Goal: Find specific page/section: Find specific page/section

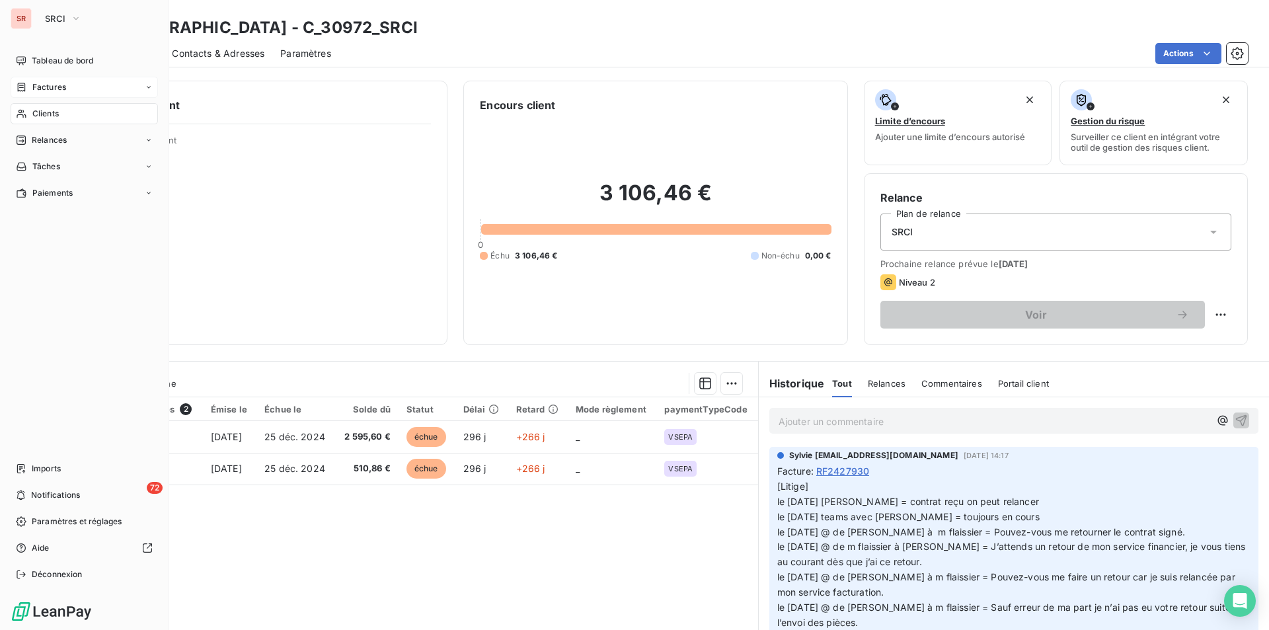
click at [71, 85] on div "Factures" at bounding box center [84, 87] width 147 height 21
click at [67, 19] on button "SRCI" at bounding box center [63, 18] width 52 height 21
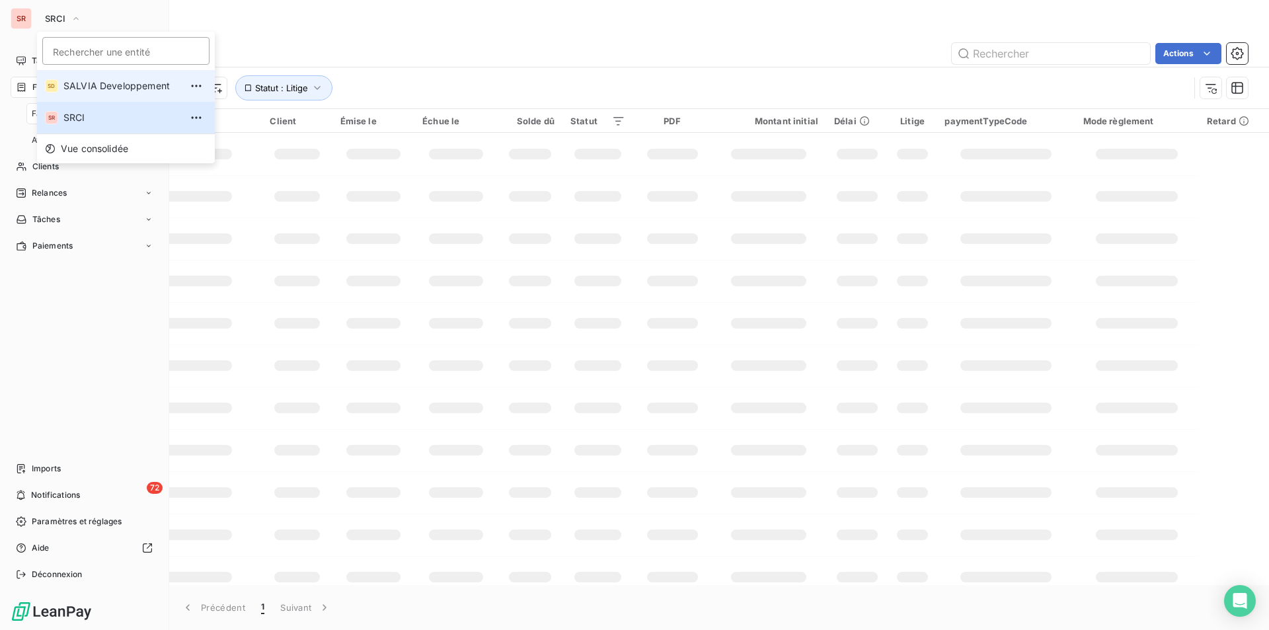
click at [87, 87] on span "SALVIA Developpement" at bounding box center [121, 85] width 117 height 13
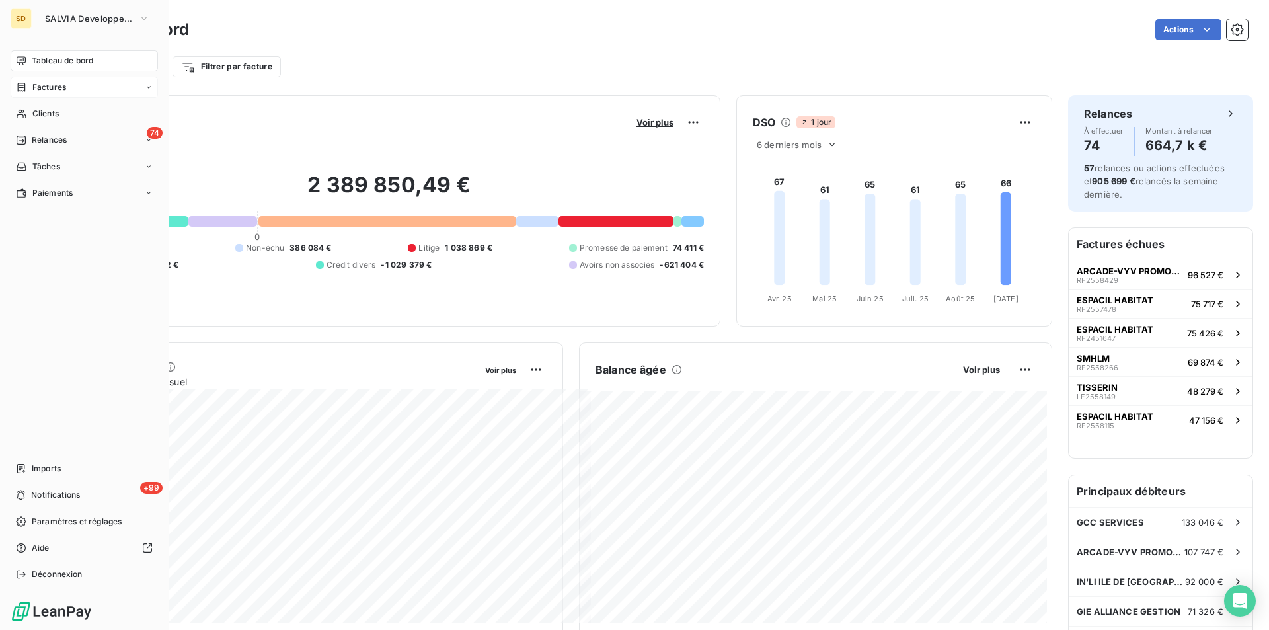
click at [48, 87] on span "Factures" at bounding box center [49, 87] width 34 height 12
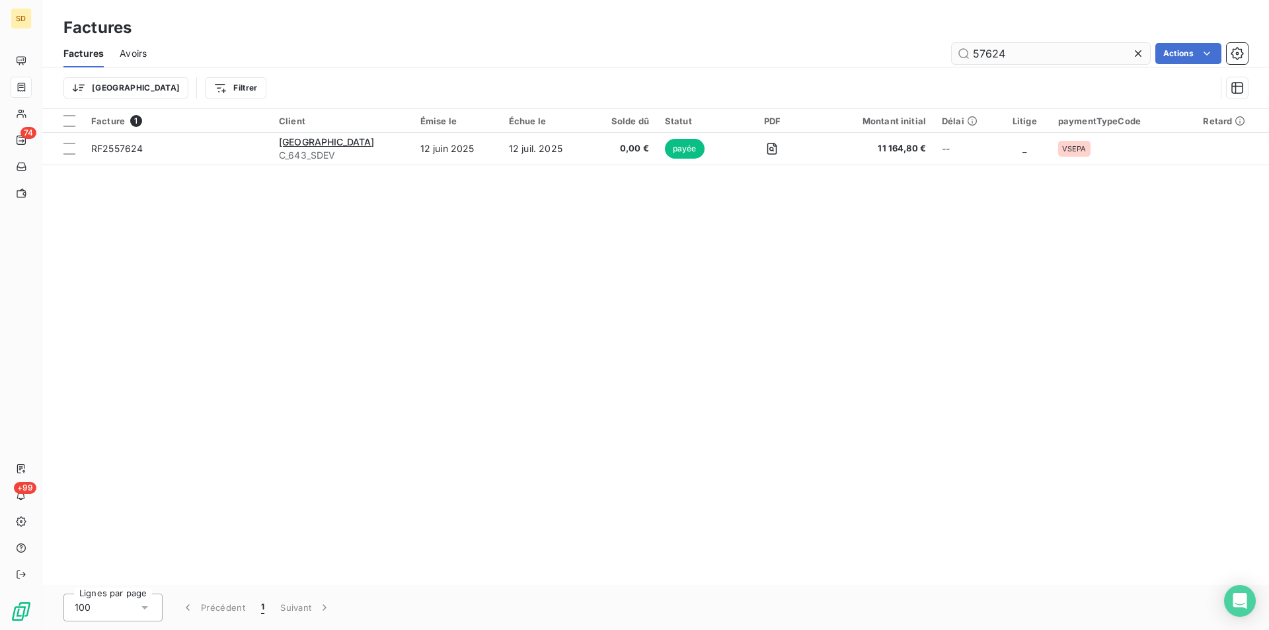
click at [1010, 50] on input "57624" at bounding box center [1051, 53] width 198 height 21
drag, startPoint x: 1032, startPoint y: 56, endPoint x: 930, endPoint y: 54, distance: 101.1
click at [930, 54] on div "57624 Actions" at bounding box center [705, 53] width 1085 height 21
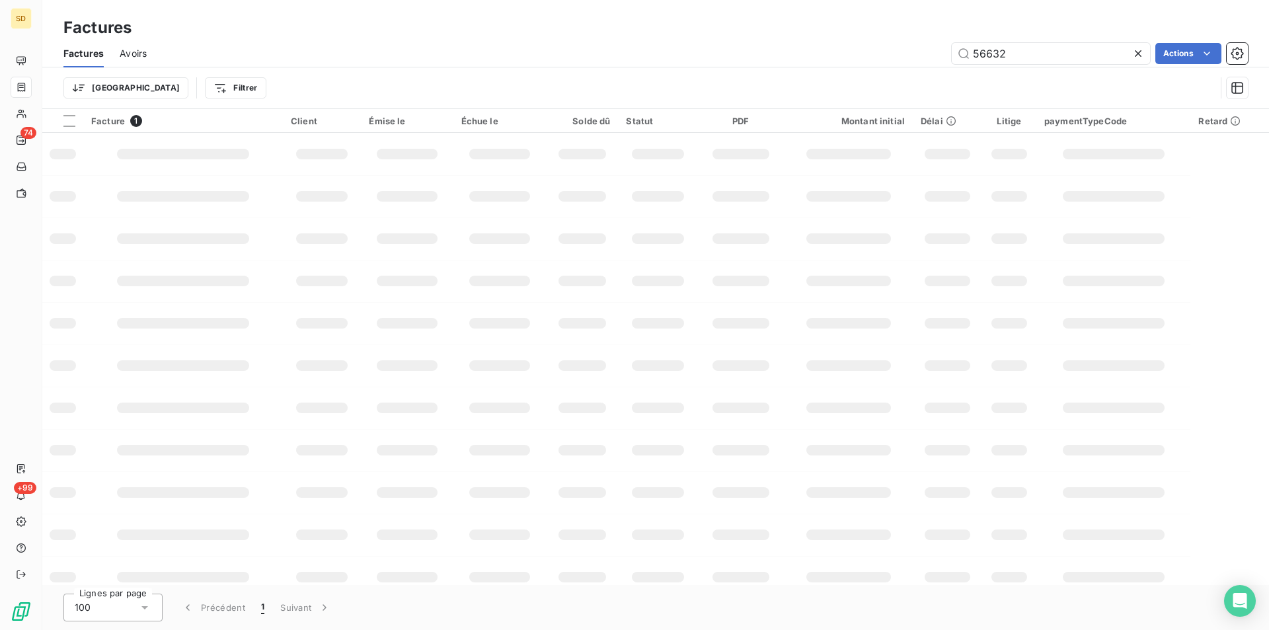
type input "56632"
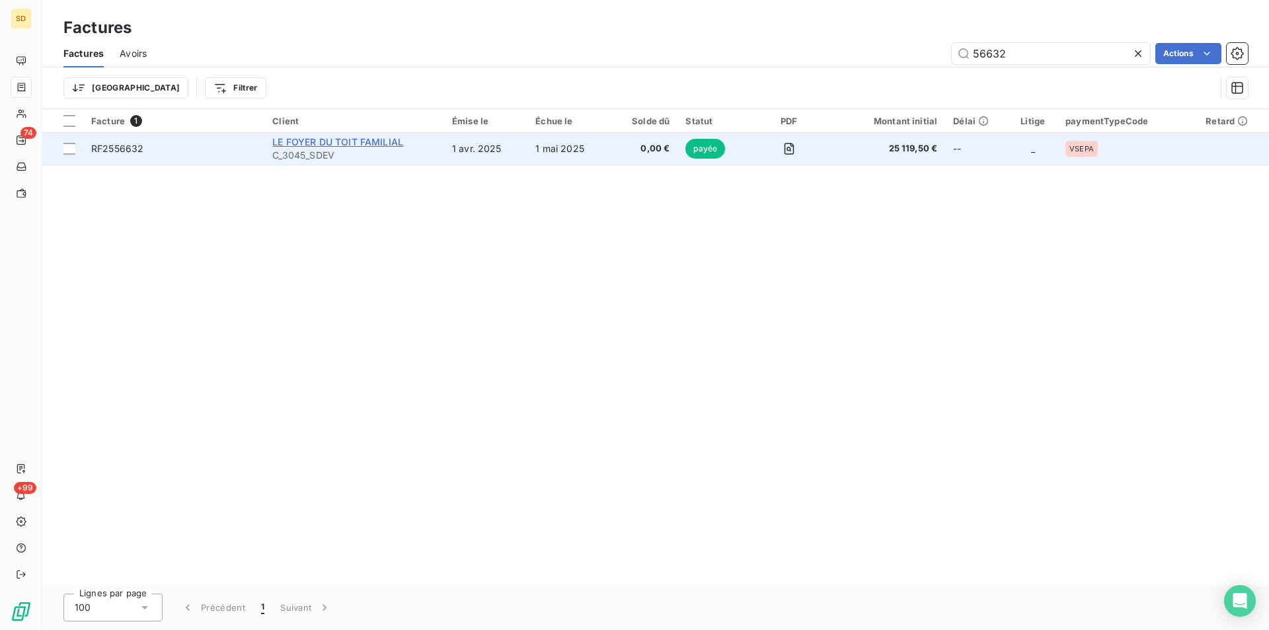
click at [373, 143] on span "LE FOYER DU TOIT FAMILIAL" at bounding box center [337, 141] width 131 height 11
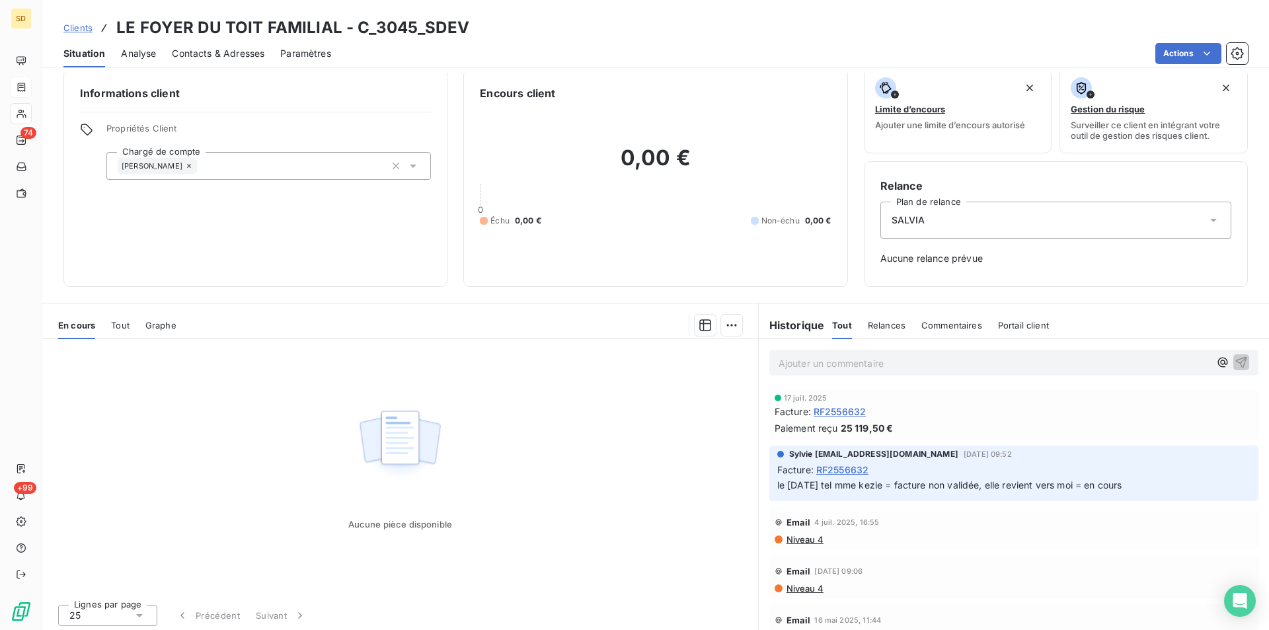
scroll to position [15, 0]
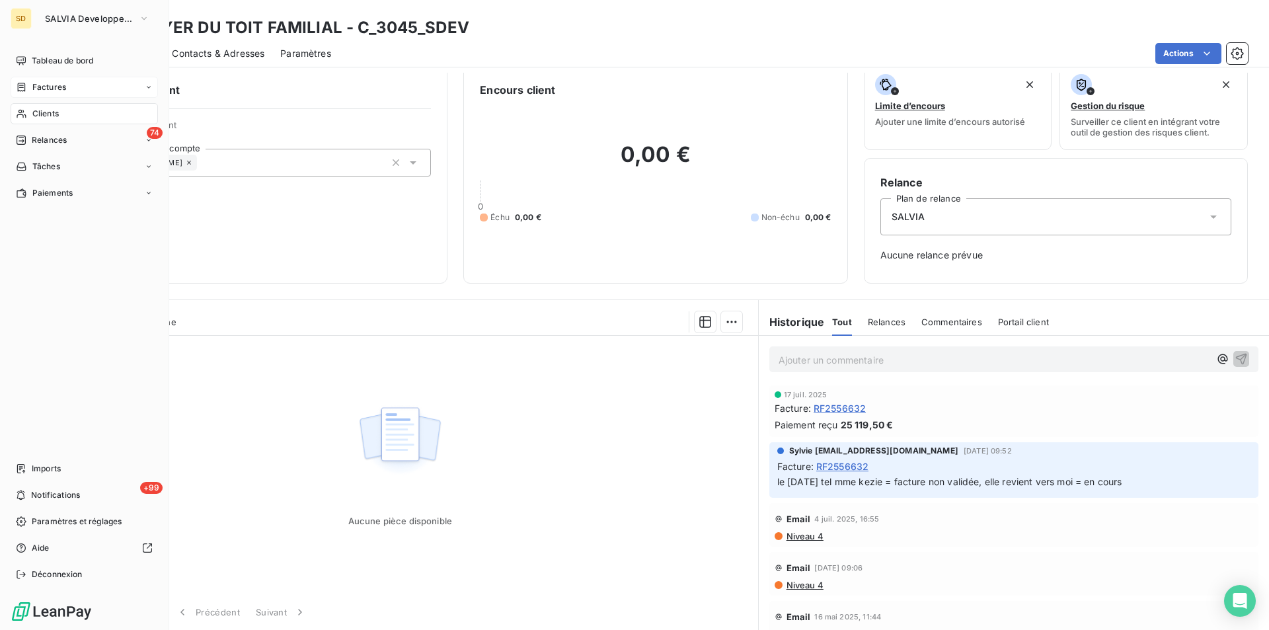
click at [42, 115] on span "Clients" at bounding box center [45, 114] width 26 height 12
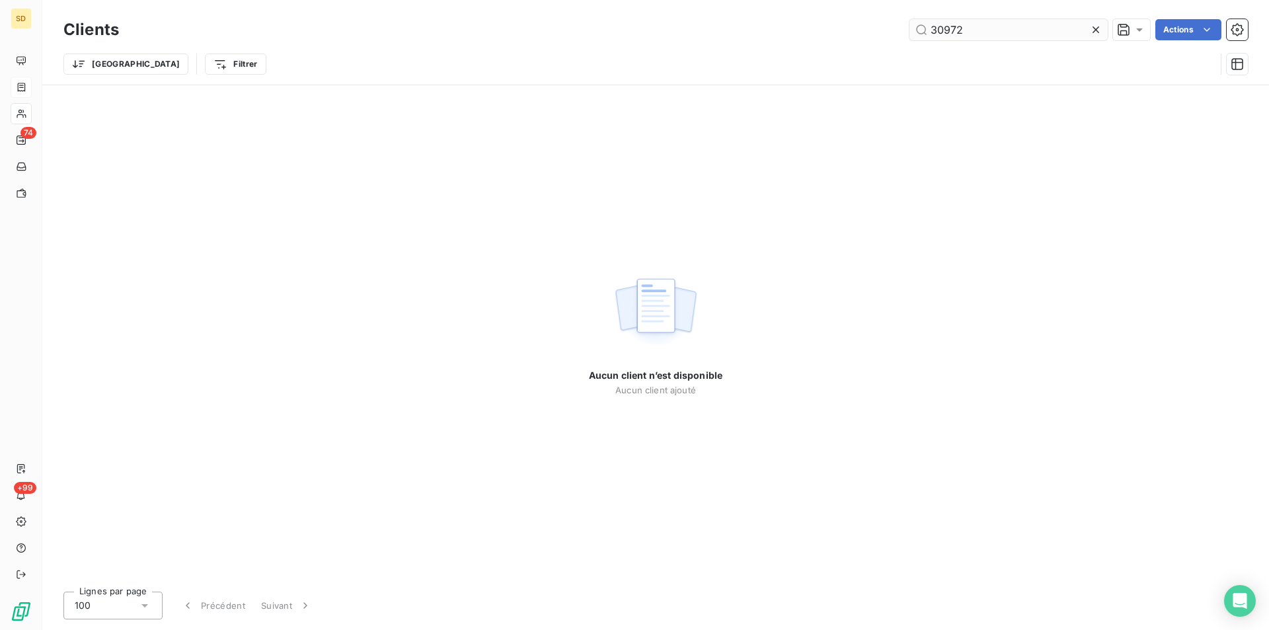
click at [983, 23] on input "30972" at bounding box center [1008, 29] width 198 height 21
drag, startPoint x: 1010, startPoint y: 25, endPoint x: 923, endPoint y: 26, distance: 87.2
click at [923, 26] on input "30972" at bounding box center [1008, 29] width 198 height 21
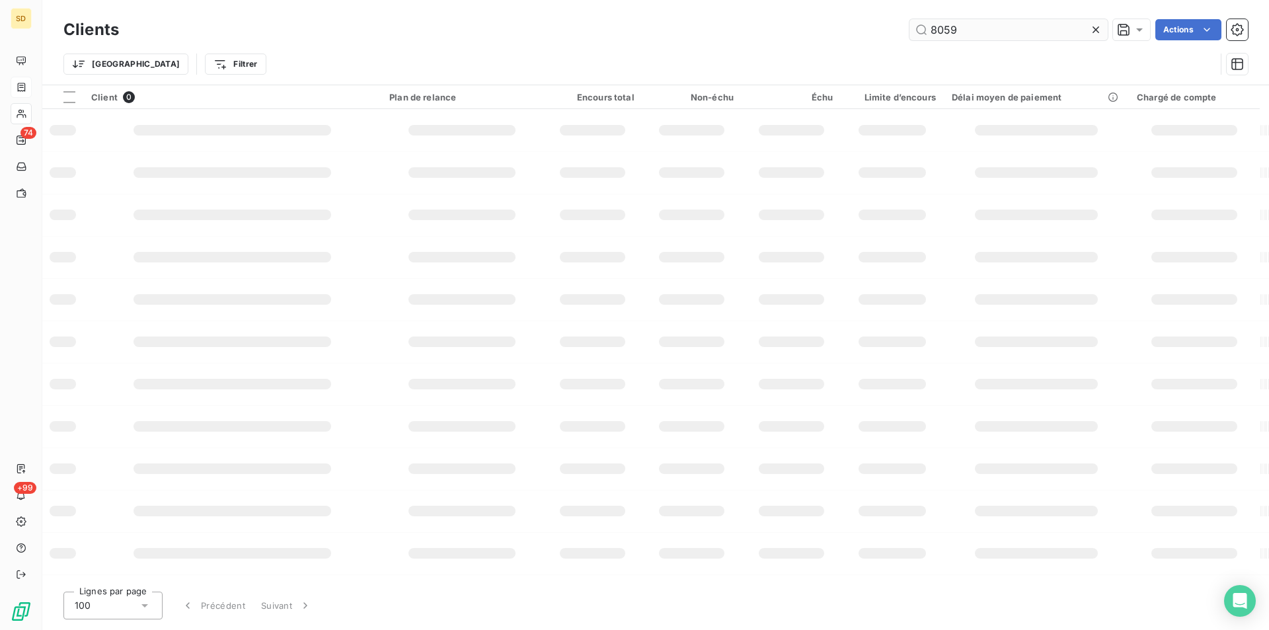
type input "8059"
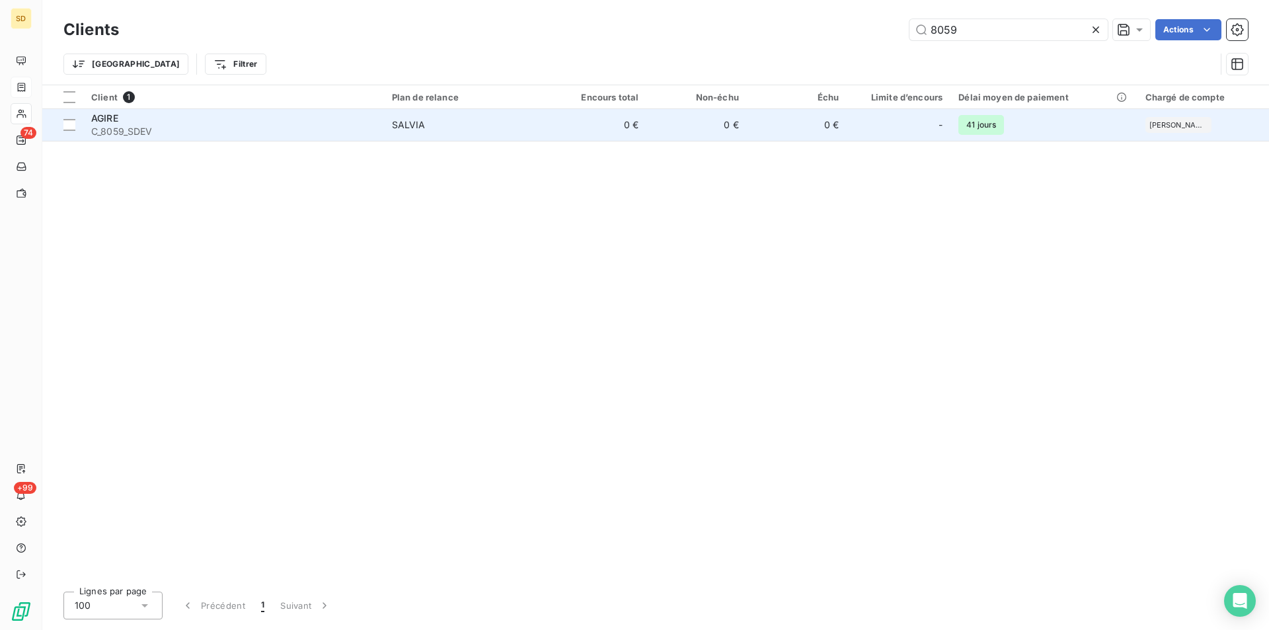
click at [701, 137] on td "0 €" at bounding box center [696, 125] width 100 height 32
